Goal: Task Accomplishment & Management: Use online tool/utility

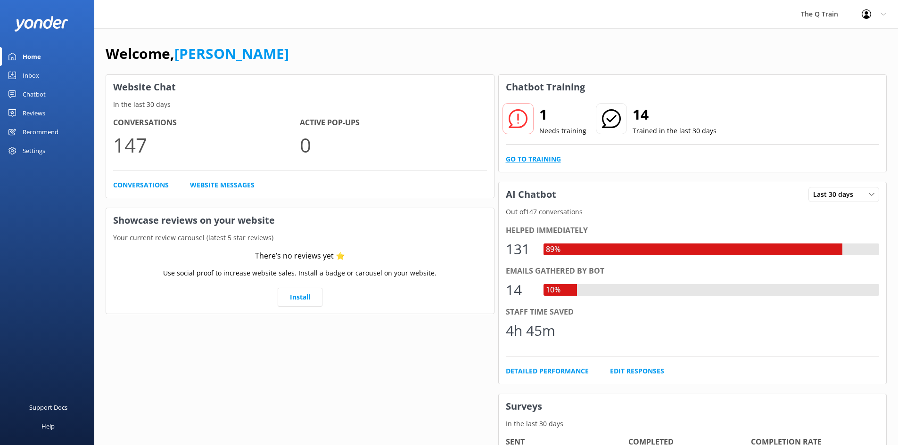
click at [541, 159] on link "Go to Training" at bounding box center [533, 159] width 55 height 10
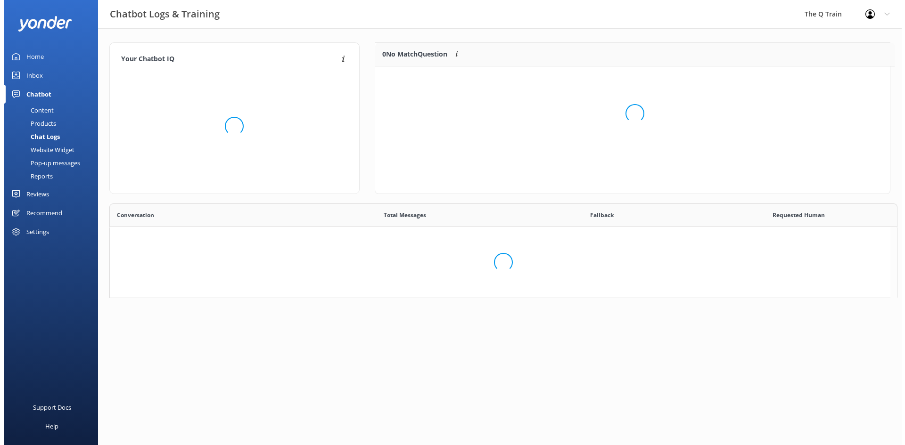
scroll to position [8, 8]
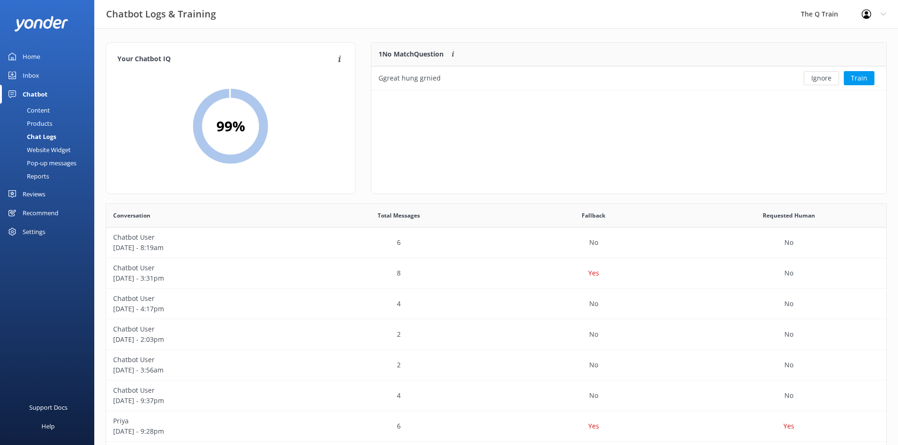
click at [28, 74] on div "Inbox" at bounding box center [31, 75] width 16 height 19
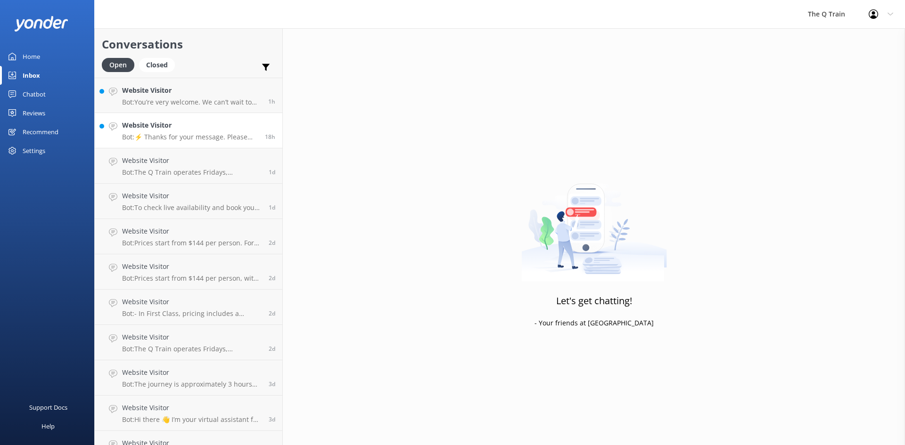
click at [188, 136] on p "Bot: ⚡ Thanks for your message. Please contact us on the form below so we can a…" at bounding box center [190, 137] width 136 height 8
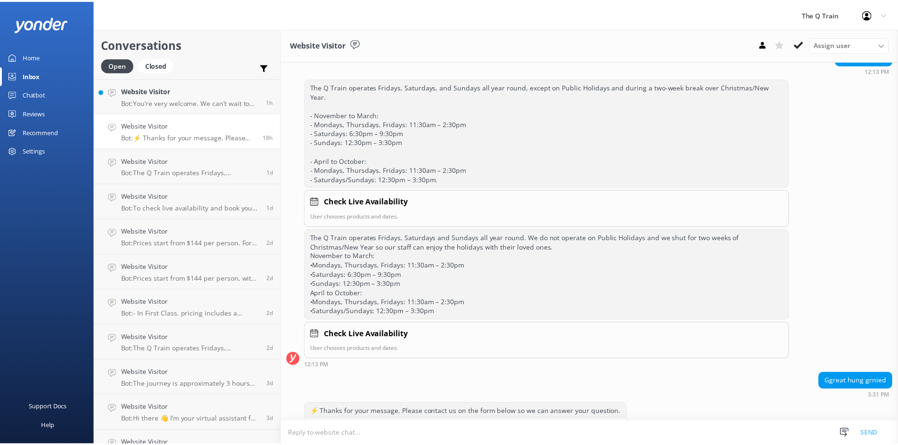
scroll to position [345, 0]
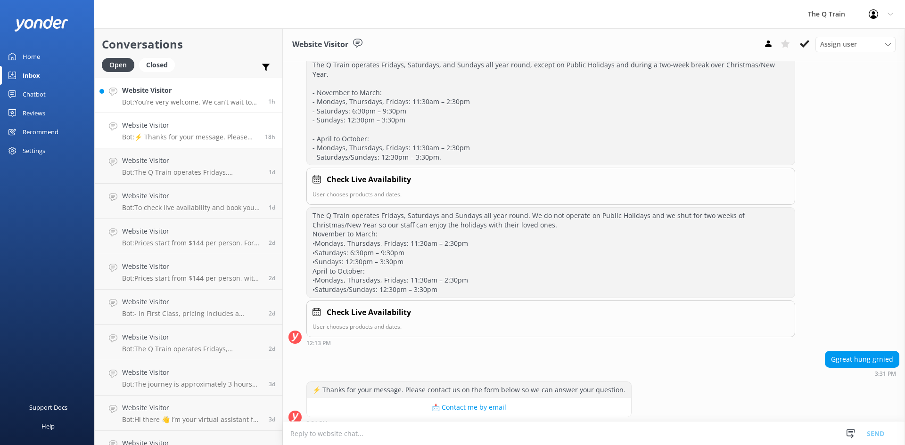
click at [191, 99] on p "Bot: You’re very welcome. We can’t wait to have you onboard The Q Train." at bounding box center [191, 102] width 139 height 8
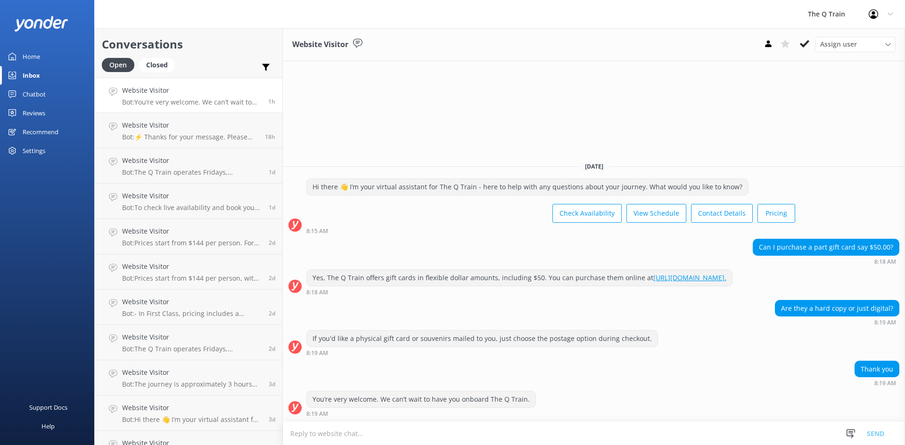
click at [29, 58] on div "Home" at bounding box center [31, 56] width 17 height 19
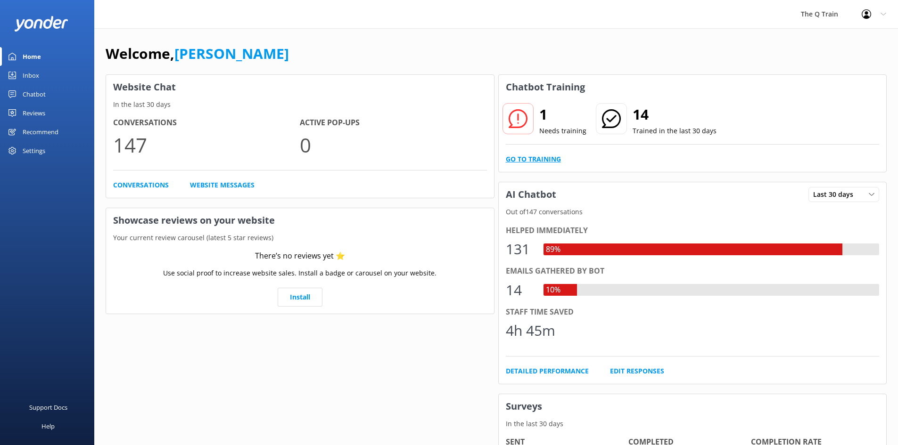
click at [537, 158] on link "Go to Training" at bounding box center [533, 159] width 55 height 10
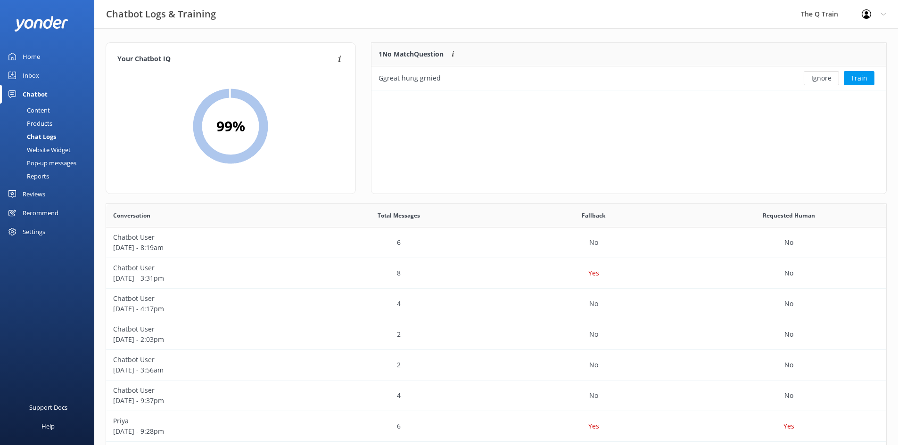
scroll to position [41, 508]
click at [822, 78] on button "Ignore" at bounding box center [820, 78] width 35 height 14
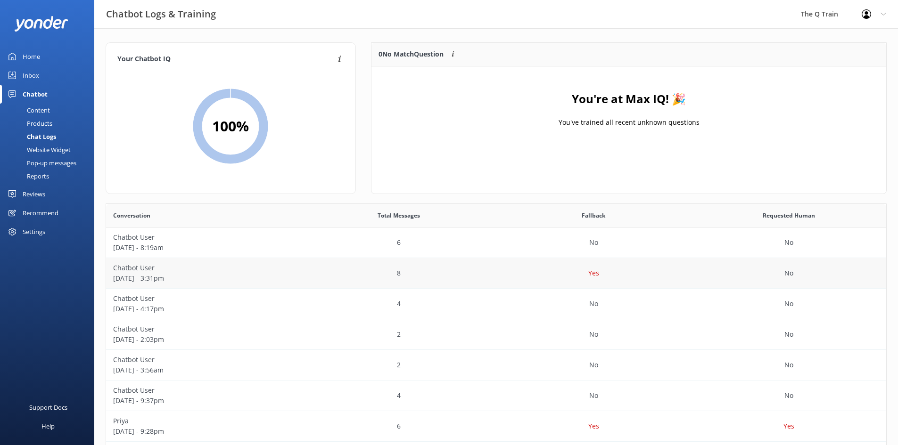
click at [128, 270] on p "Chatbot User" at bounding box center [203, 268] width 181 height 10
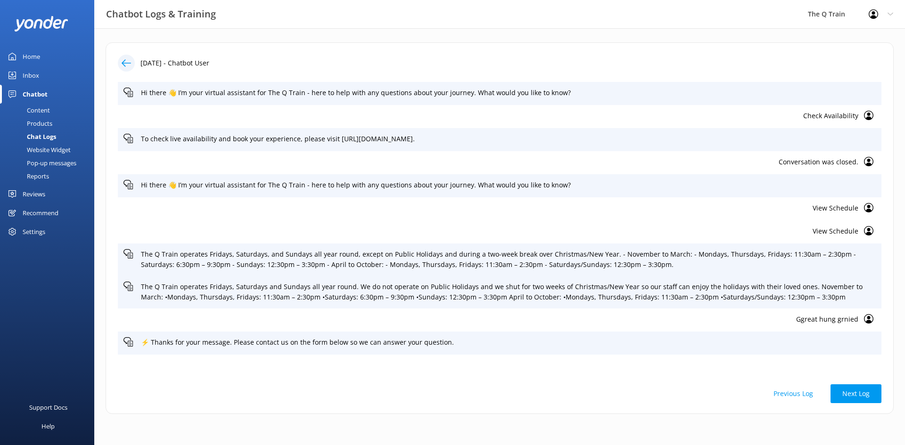
click at [33, 56] on div "Home" at bounding box center [31, 56] width 17 height 19
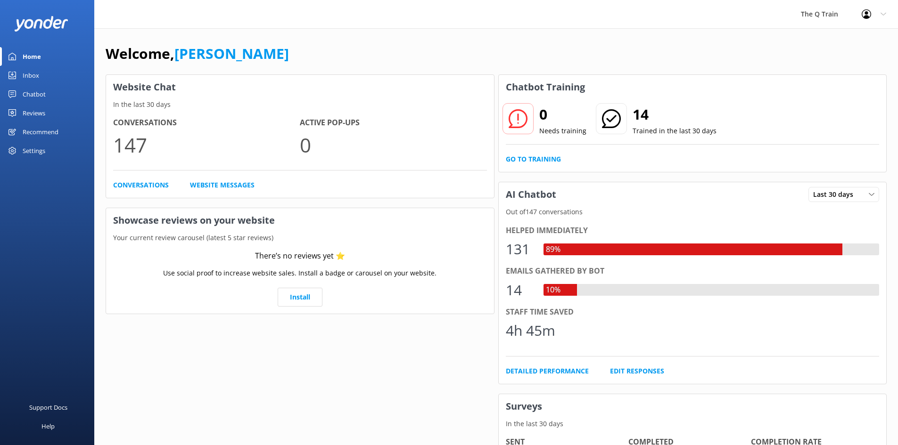
click at [33, 95] on div "Chatbot" at bounding box center [34, 94] width 23 height 19
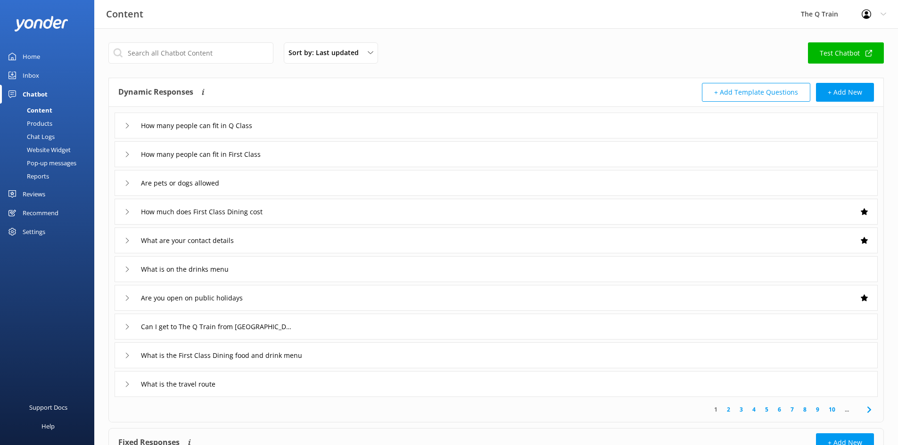
click at [35, 75] on div "Inbox" at bounding box center [31, 75] width 16 height 19
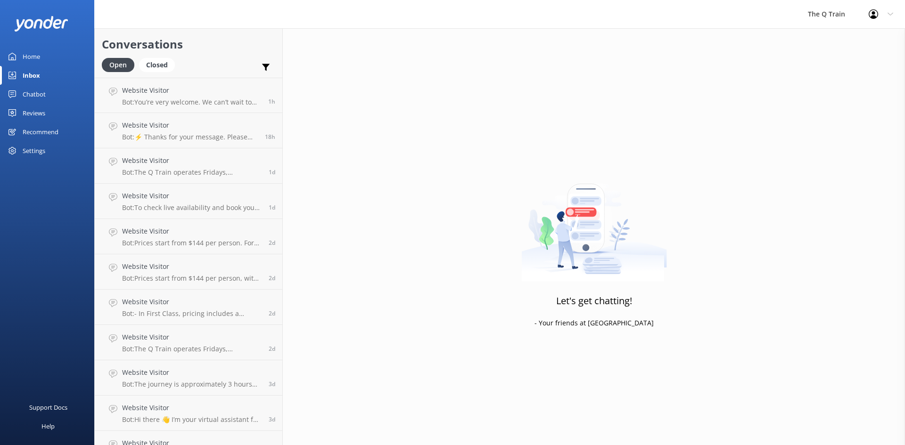
click at [35, 114] on div "Reviews" at bounding box center [34, 113] width 23 height 19
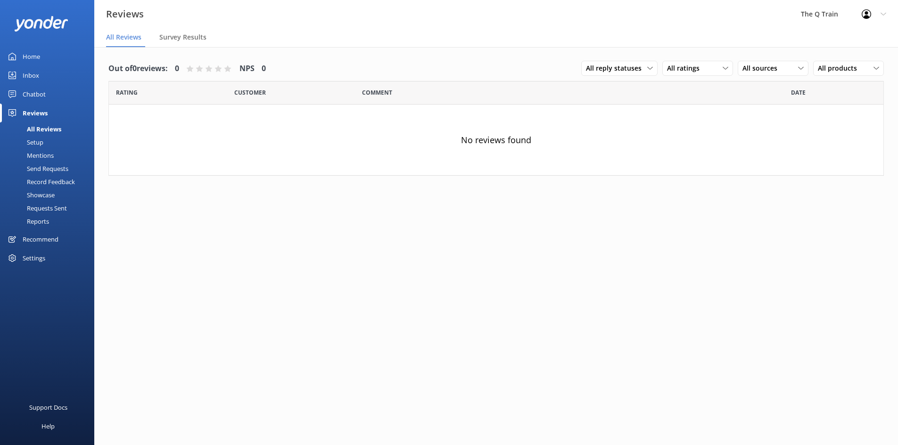
click at [39, 95] on div "Chatbot" at bounding box center [34, 94] width 23 height 19
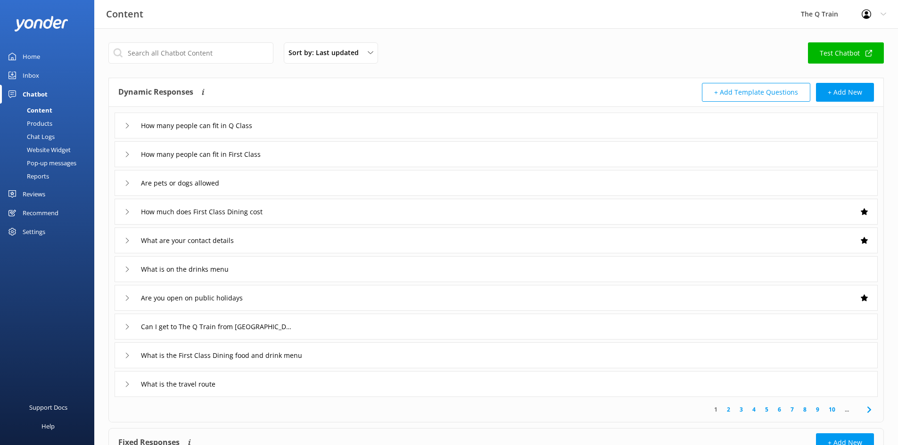
click at [39, 213] on div "Recommend" at bounding box center [41, 213] width 36 height 19
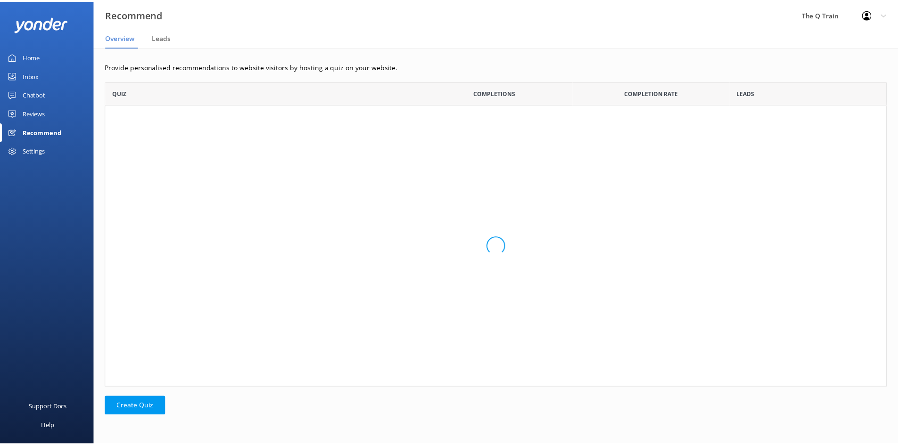
scroll to position [300, 781]
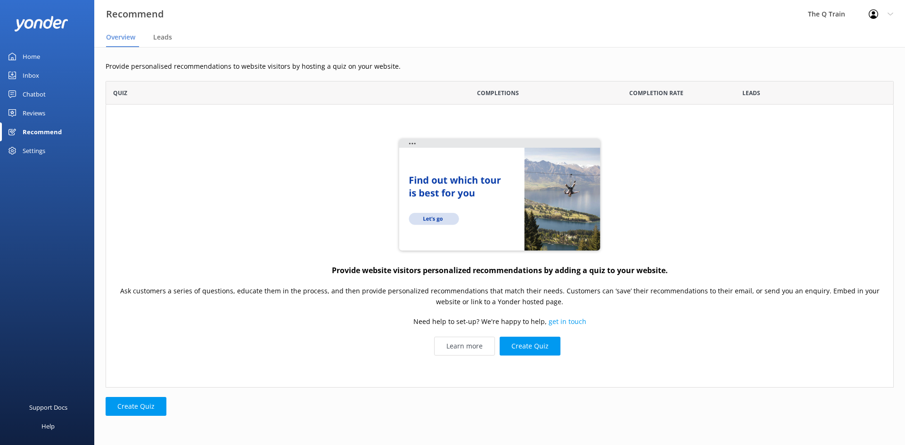
click at [34, 78] on div "Inbox" at bounding box center [31, 75] width 16 height 19
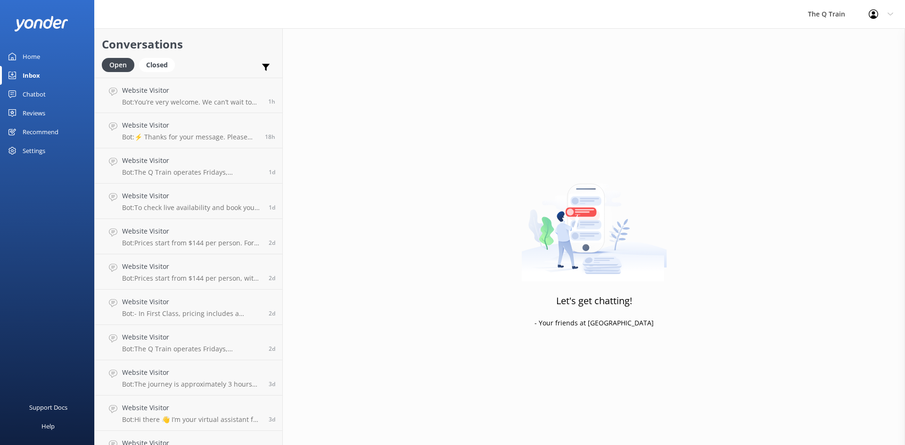
click at [37, 112] on div "Reviews" at bounding box center [34, 113] width 23 height 19
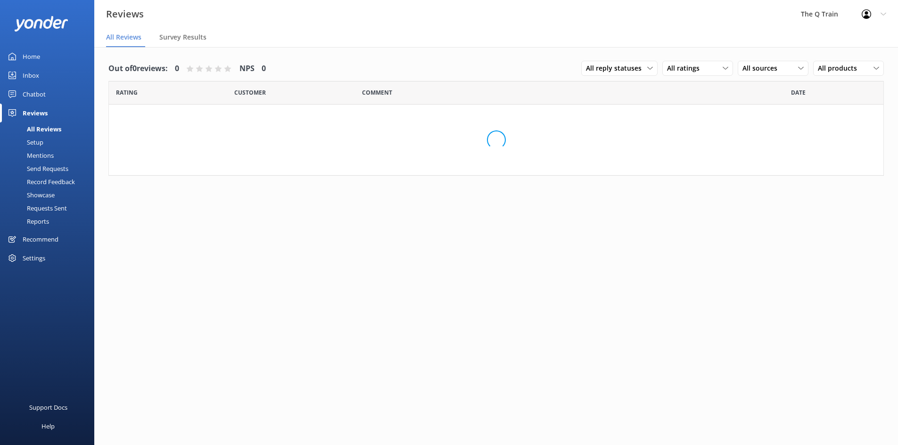
click at [39, 92] on div "Chatbot" at bounding box center [34, 94] width 23 height 19
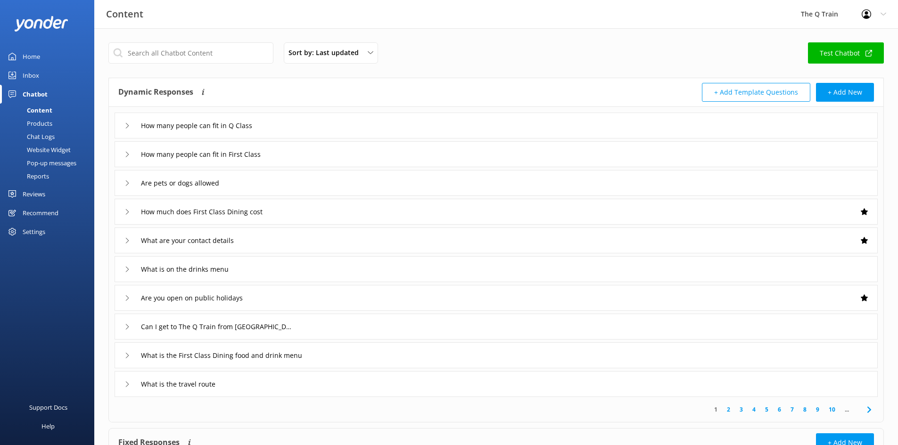
click at [43, 177] on div "Reports" at bounding box center [27, 176] width 43 height 13
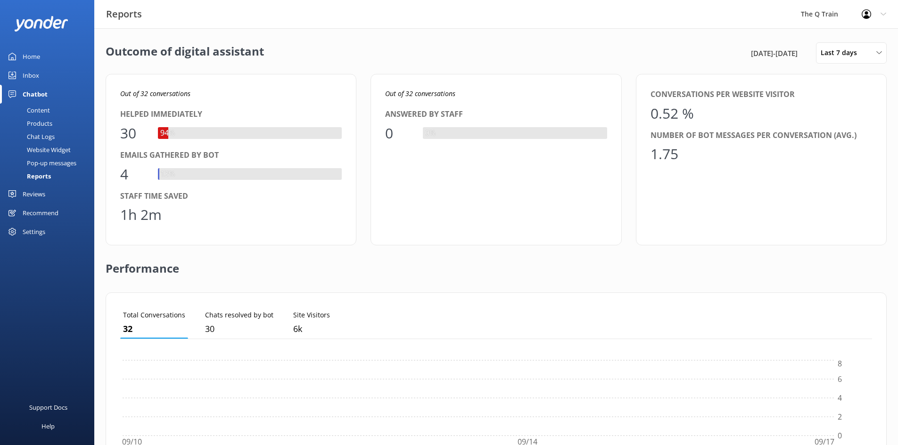
scroll to position [88, 745]
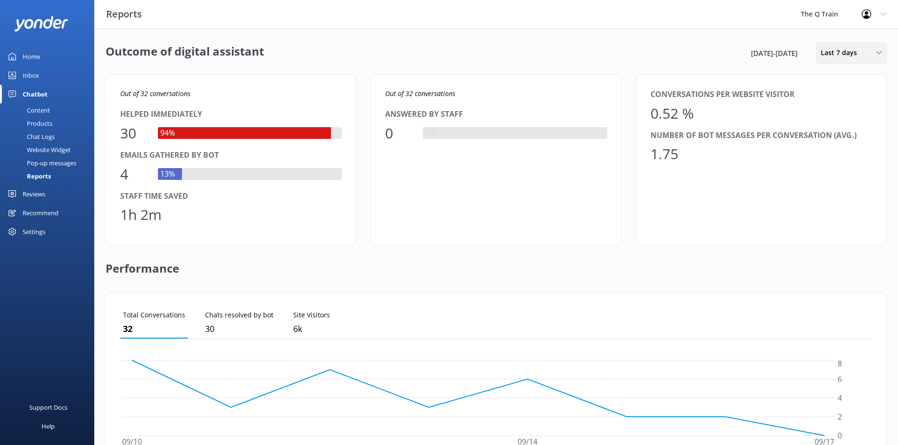
click at [841, 57] on span "Last 7 days" at bounding box center [841, 53] width 42 height 10
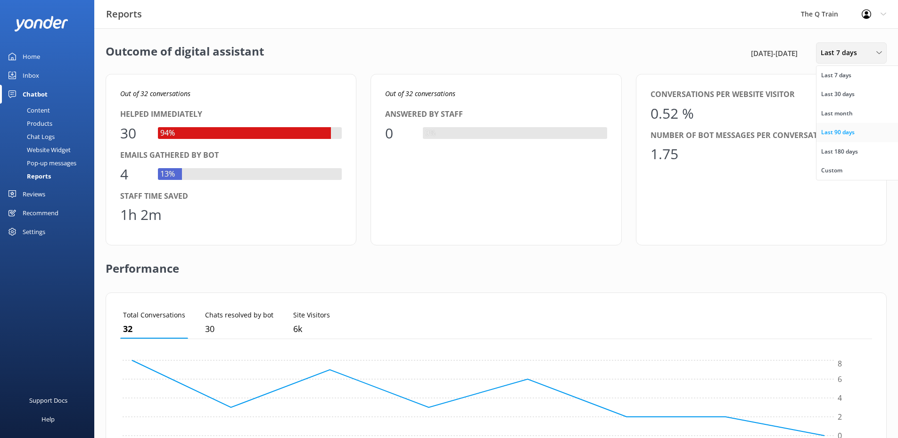
click at [838, 134] on div "Last 90 days" at bounding box center [837, 132] width 33 height 9
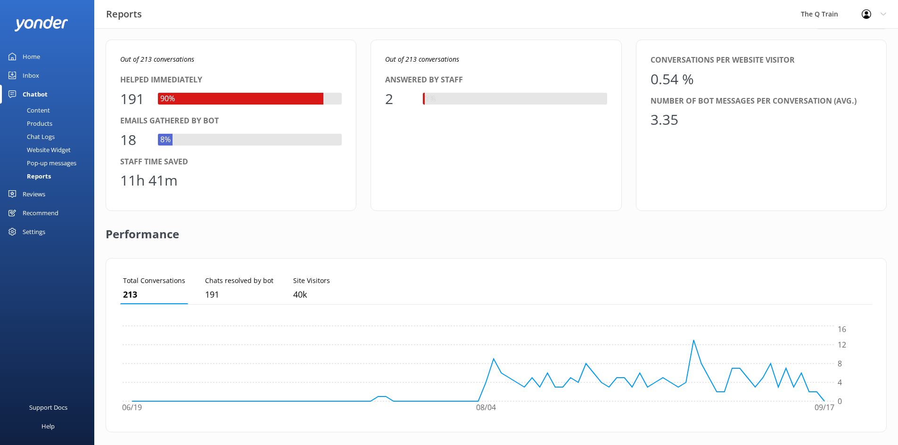
scroll to position [0, 0]
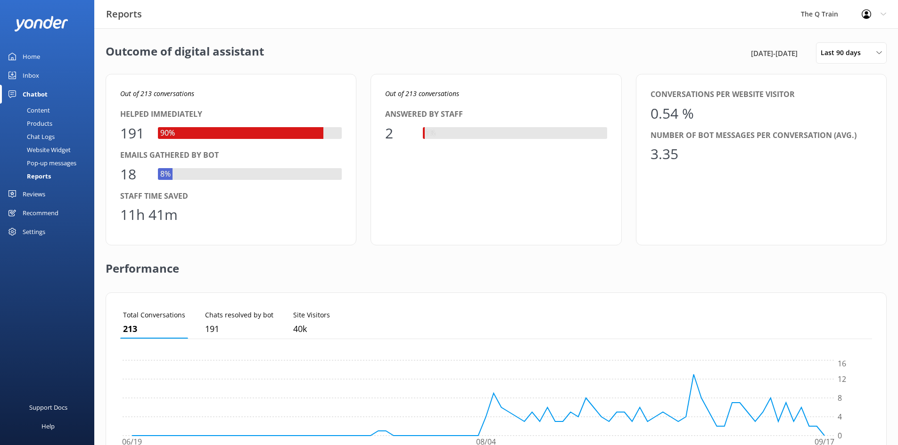
click at [26, 58] on div "Home" at bounding box center [31, 56] width 17 height 19
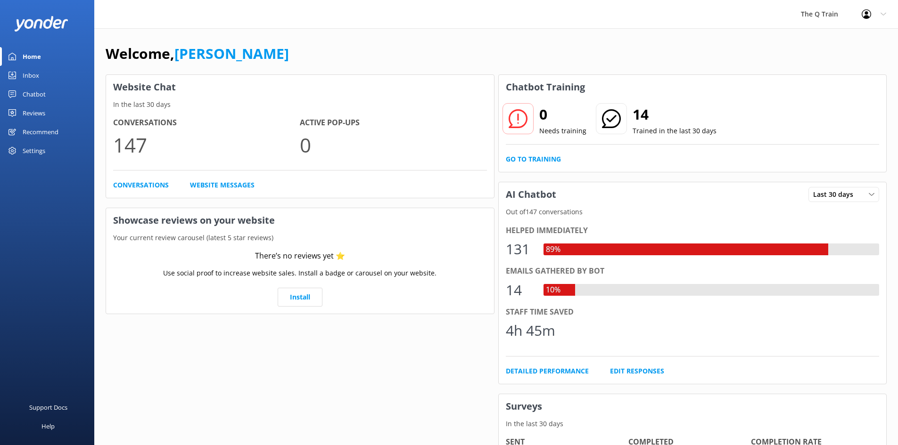
click at [521, 54] on div "Welcome, [PERSON_NAME]" at bounding box center [496, 58] width 781 height 32
